Goal: Task Accomplishment & Management: Use online tool/utility

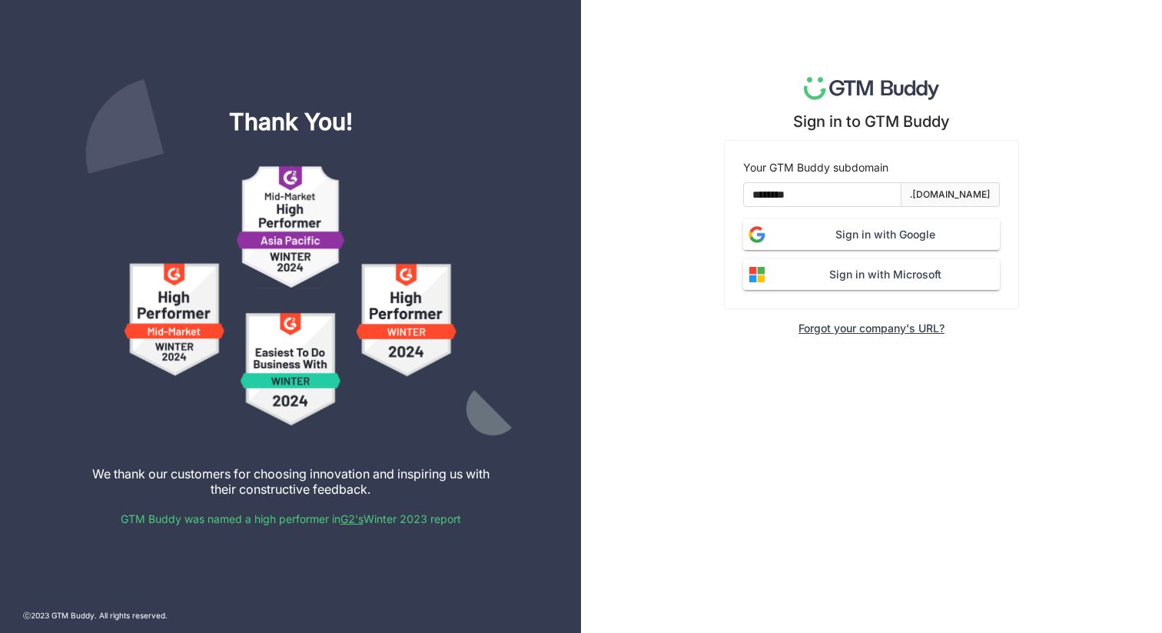
click at [803, 233] on span "Sign in with Google" at bounding box center [885, 234] width 229 height 17
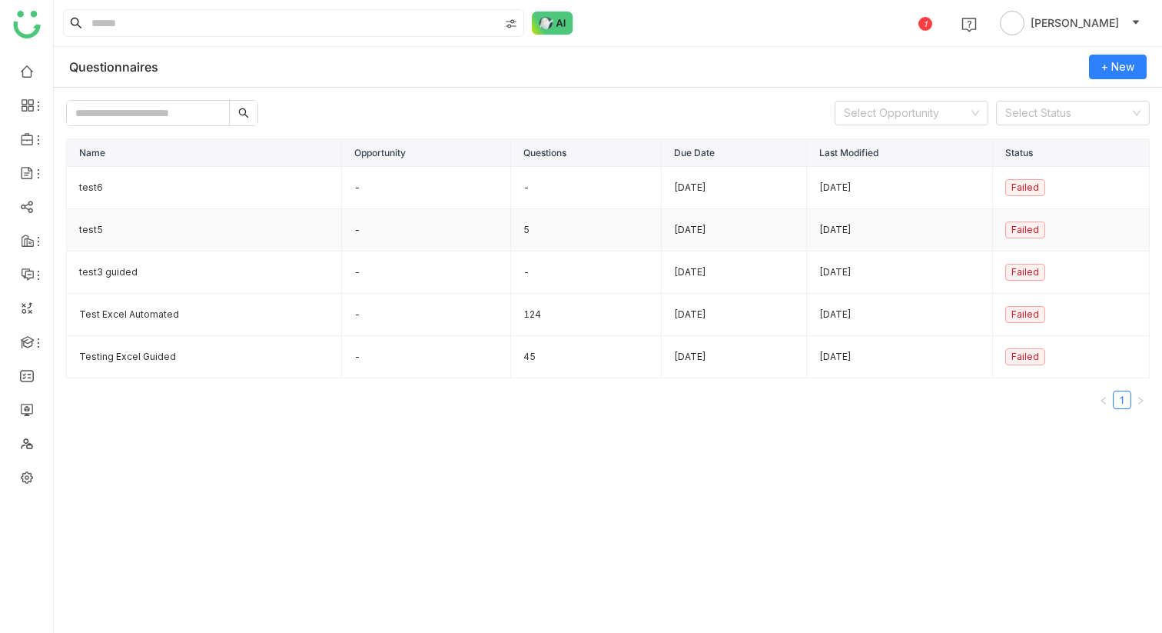
click at [138, 232] on td "test5" at bounding box center [204, 230] width 275 height 42
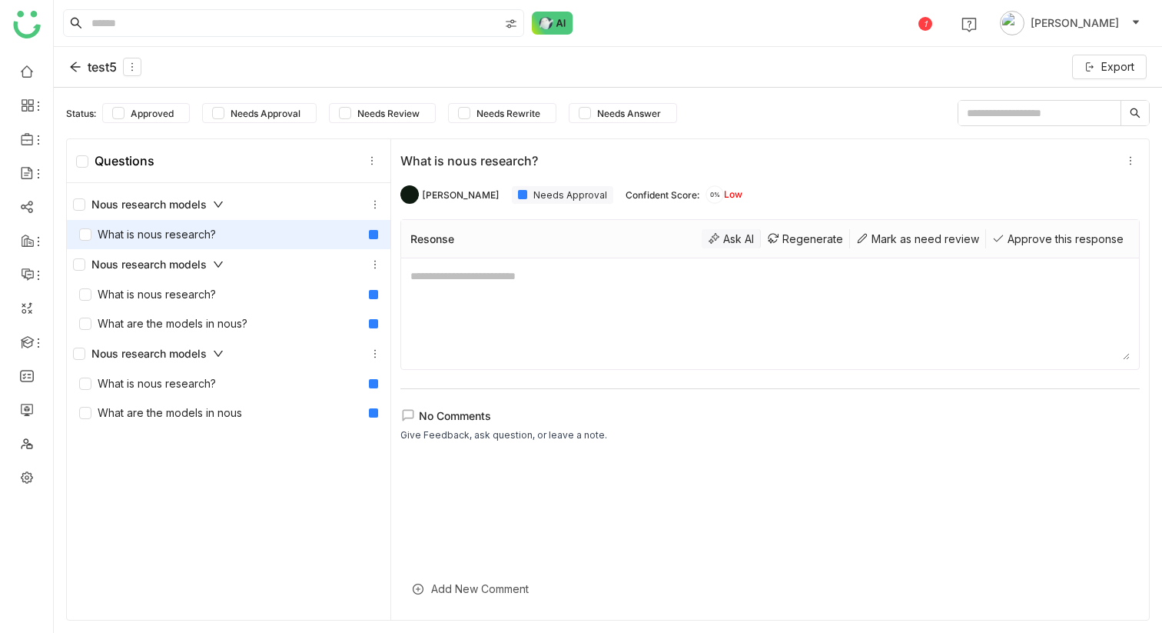
click at [720, 244] on div "Ask AI" at bounding box center [731, 238] width 59 height 19
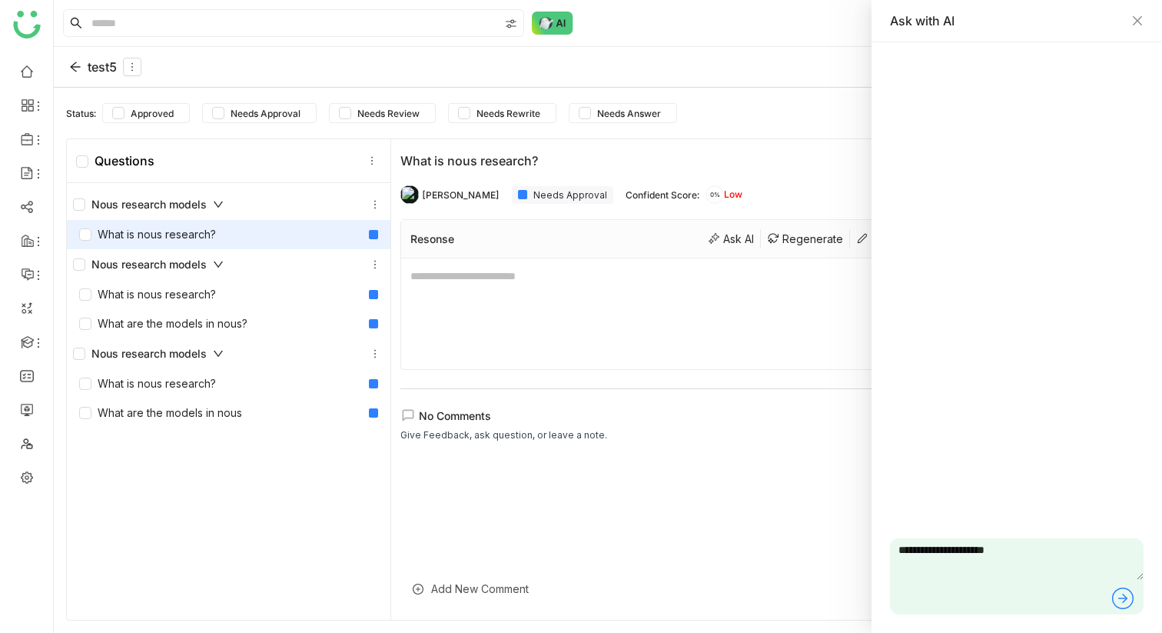
click at [1120, 595] on icon at bounding box center [1123, 598] width 25 height 25
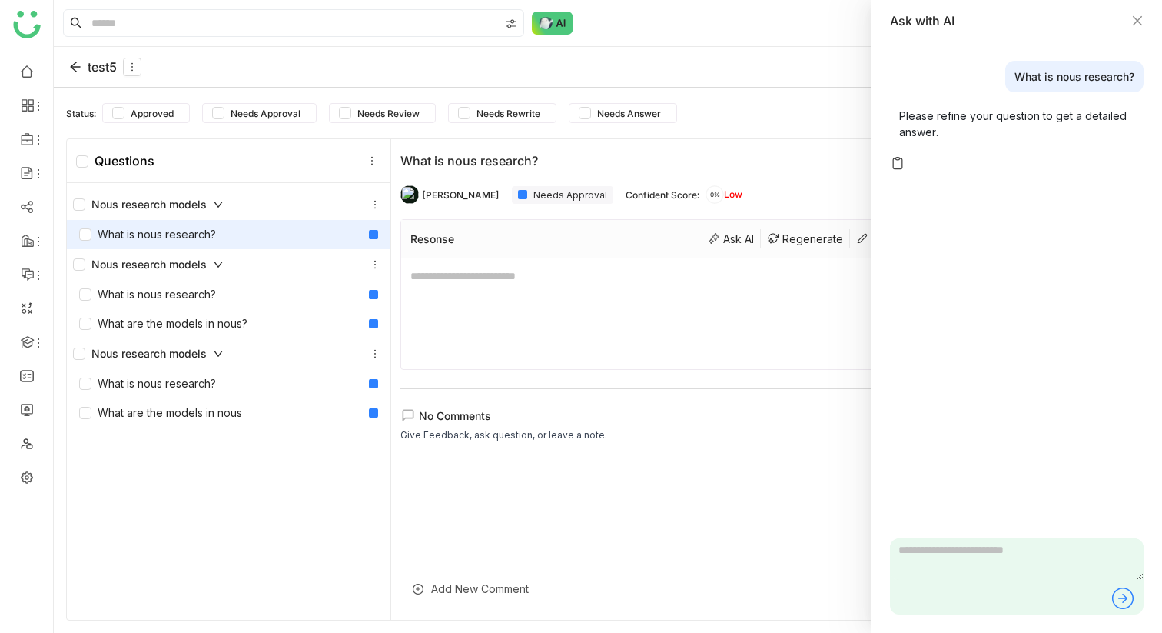
click at [897, 171] on div "What is nous research? Please refine your question to get a detailed answer." at bounding box center [1017, 289] width 254 height 456
click at [1134, 22] on icon "Close" at bounding box center [1138, 21] width 12 height 12
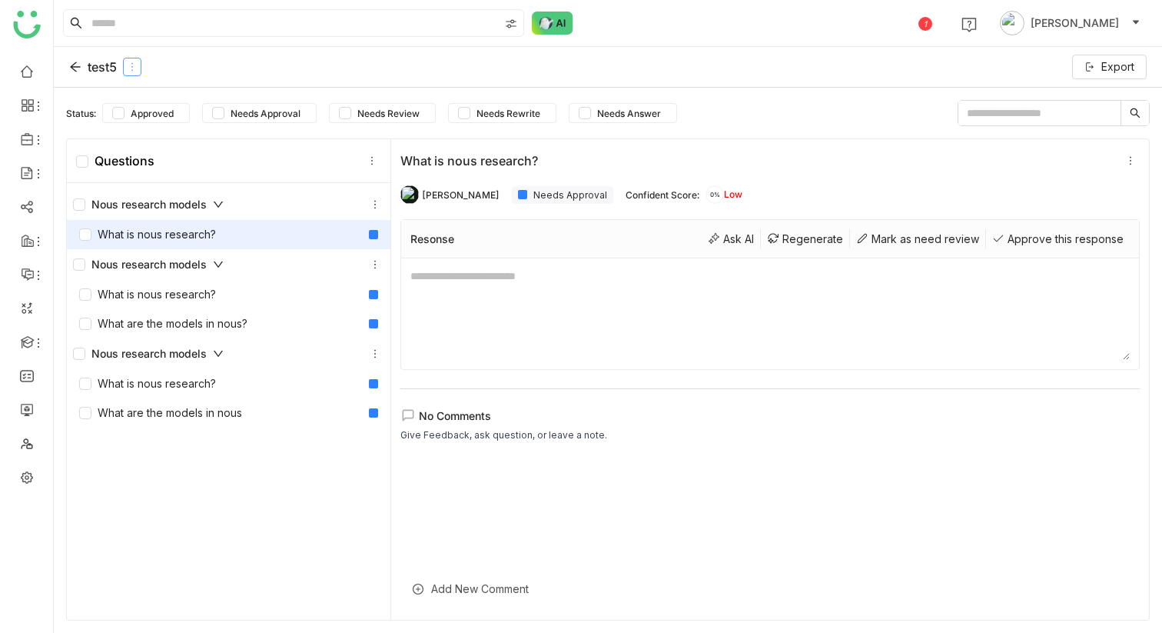
click at [138, 63] on icon at bounding box center [132, 66] width 17 height 11
click at [221, 61] on div "test5 Export" at bounding box center [608, 67] width 1108 height 41
click at [72, 61] on icon at bounding box center [75, 67] width 12 height 12
